Goal: Information Seeking & Learning: Understand process/instructions

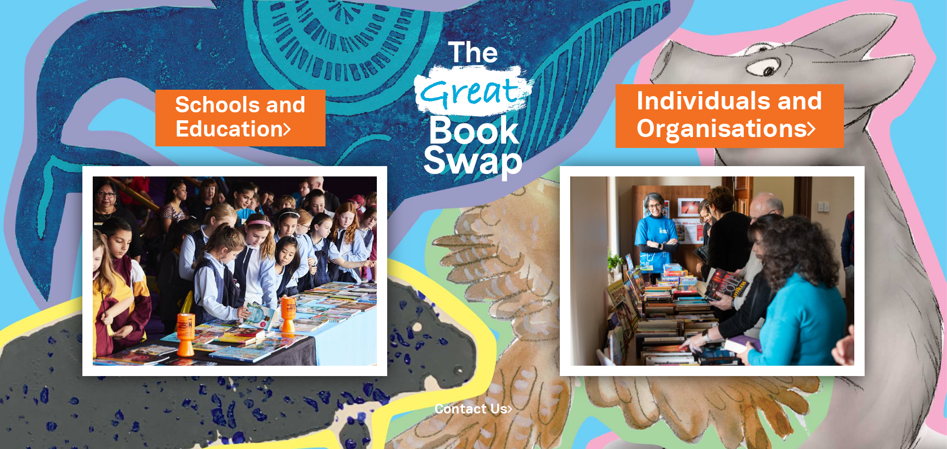
click at [750, 134] on link "Individuals and Organisations" at bounding box center [729, 116] width 187 height 62
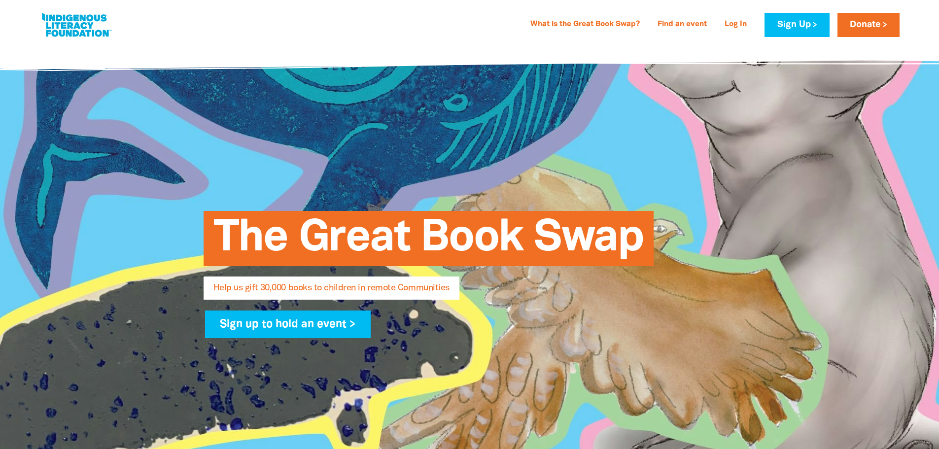
select select "AU"
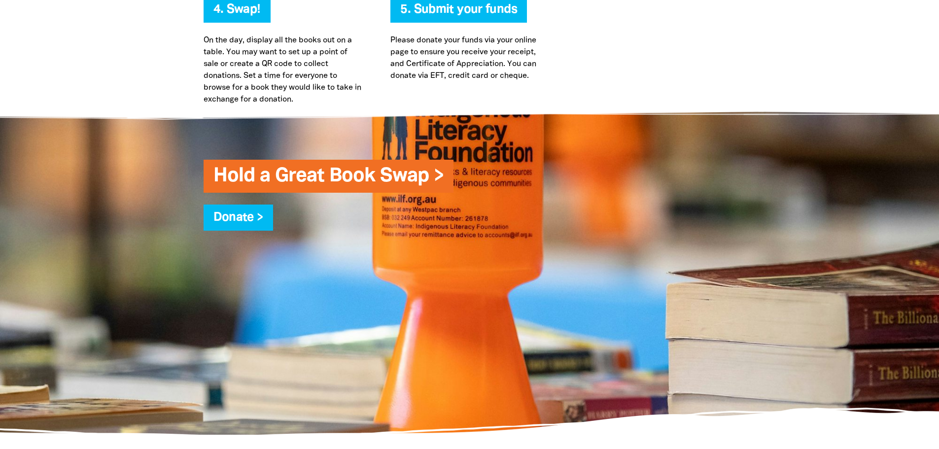
scroll to position [2416, 0]
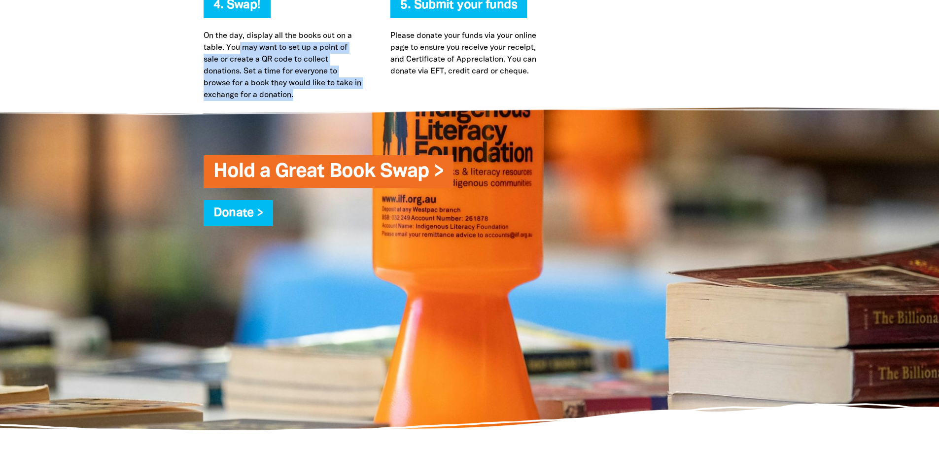
drag, startPoint x: 242, startPoint y: 49, endPoint x: 321, endPoint y: 100, distance: 93.8
click at [321, 100] on p "On the day, display all the books out on a table. You may want to set up a poin…" at bounding box center [283, 65] width 158 height 71
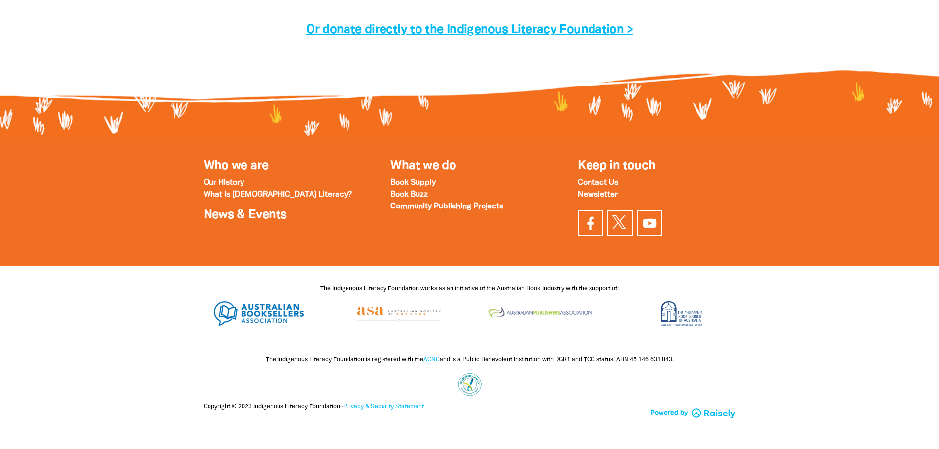
scroll to position [3045, 0]
